Goal: Information Seeking & Learning: Find specific fact

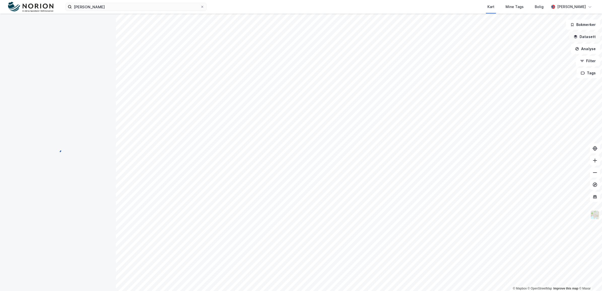
click at [579, 39] on button "Datasett" at bounding box center [584, 37] width 31 height 10
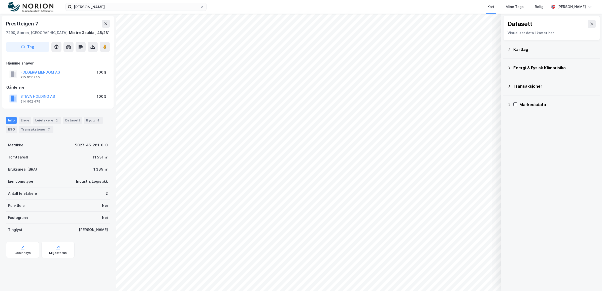
click at [509, 86] on icon at bounding box center [509, 86] width 4 height 4
click at [509, 49] on icon at bounding box center [509, 49] width 4 height 4
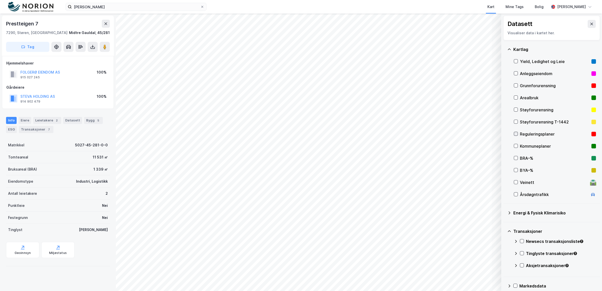
click at [515, 133] on icon at bounding box center [516, 134] width 4 height 4
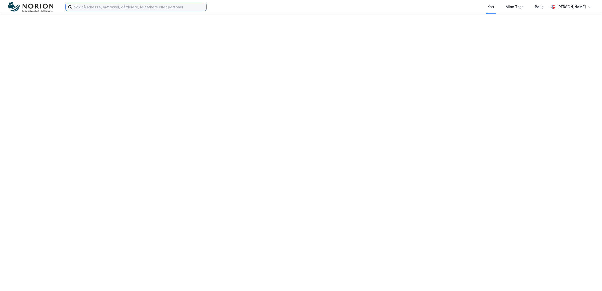
click at [117, 7] on input at bounding box center [139, 7] width 134 height 8
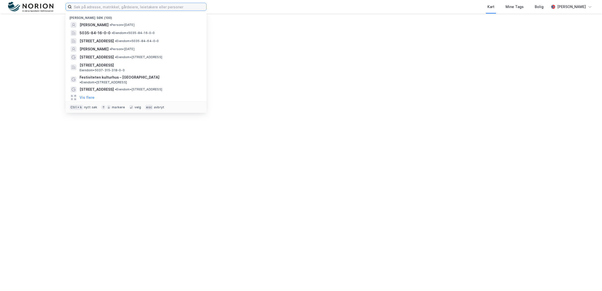
paste input "Roar Havn 37"
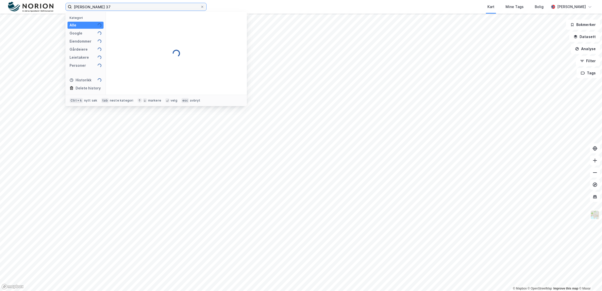
type input "Roar Havn 37"
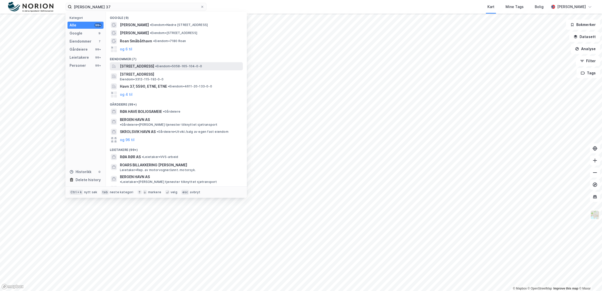
click at [154, 68] on span "Roan havn 37, 7180, ROAN, ÅFJORD" at bounding box center [137, 66] width 34 height 6
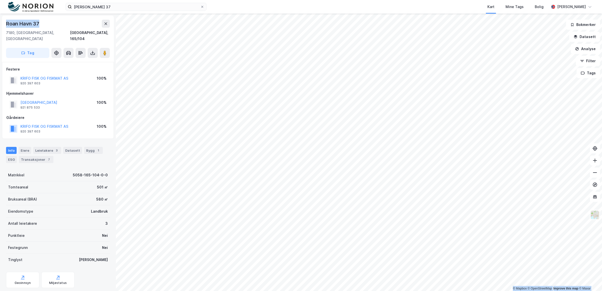
drag, startPoint x: 42, startPoint y: 23, endPoint x: -1, endPoint y: 17, distance: 43.6
click at [0, 17] on html "Roar Havn 37 Kart Mine Tags Bolig Kent Roger Tangvik © Mapbox © OpenStreetMap I…" at bounding box center [301, 145] width 602 height 291
copy div "© Mapbox © OpenStreetMap Improve this map © Maxar Roan Havn 37"
click at [0, 0] on button "KRIFO FISK OG FISKMAT AS" at bounding box center [0, 0] width 0 height 0
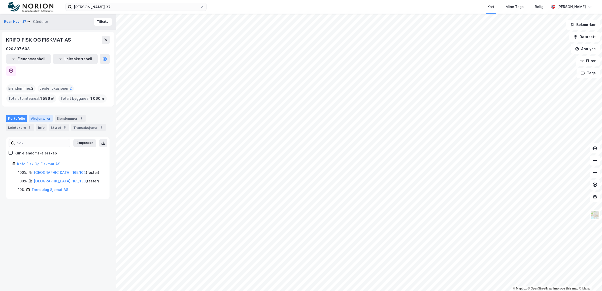
click at [36, 115] on div "Aksjonærer" at bounding box center [41, 118] width 24 height 7
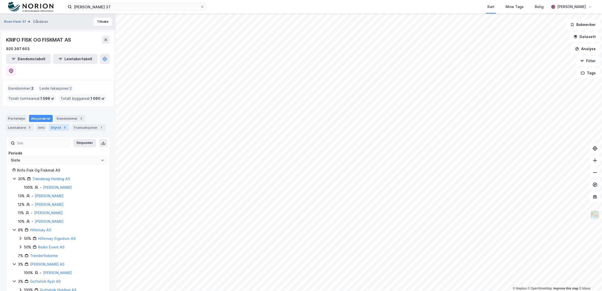
click at [53, 124] on div "Styret 5" at bounding box center [59, 127] width 21 height 7
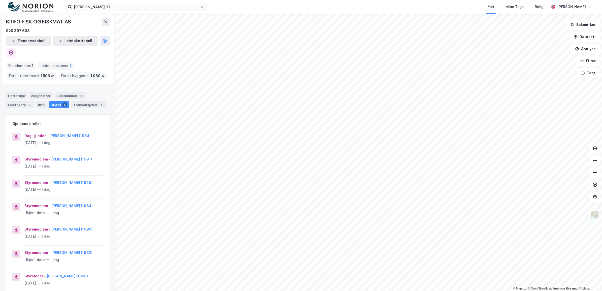
scroll to position [31, 0]
